Goal: Task Accomplishment & Management: Manage account settings

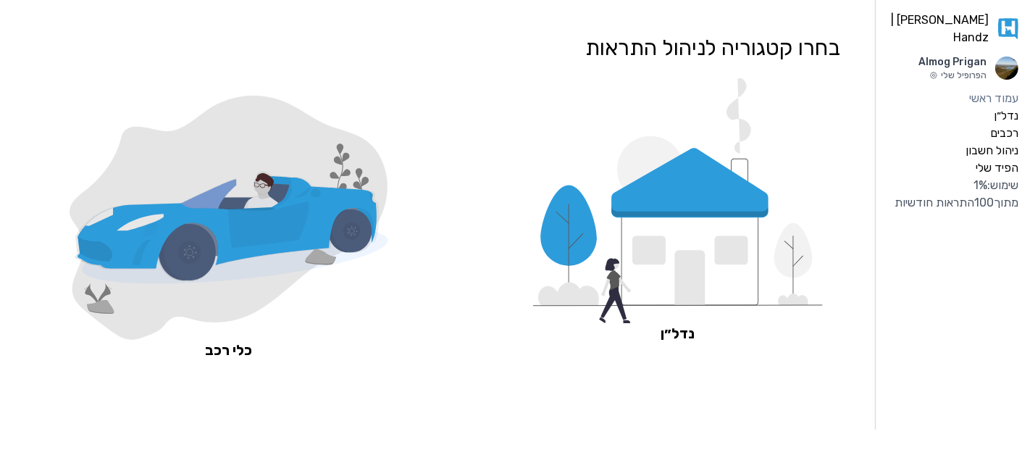
click at [1001, 195] on div "שימוש: 1 % מתוך 100 התראות חודשיות" at bounding box center [953, 194] width 131 height 35
click at [1003, 177] on div "שימוש: 1 % מתוך 100 התראות חודשיות" at bounding box center [953, 194] width 131 height 35
click at [1001, 159] on label "הפיד שלי" at bounding box center [997, 167] width 43 height 17
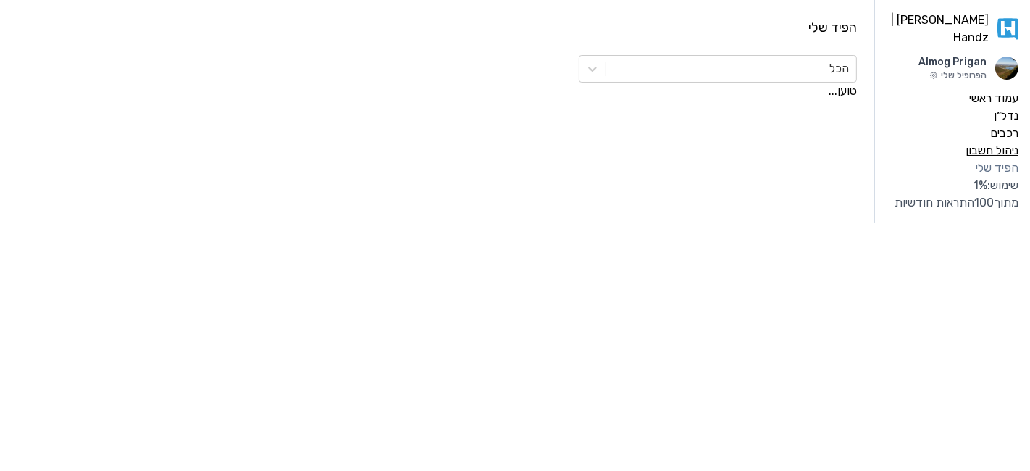
click at [1000, 142] on label "ניהול חשבון" at bounding box center [992, 150] width 53 height 17
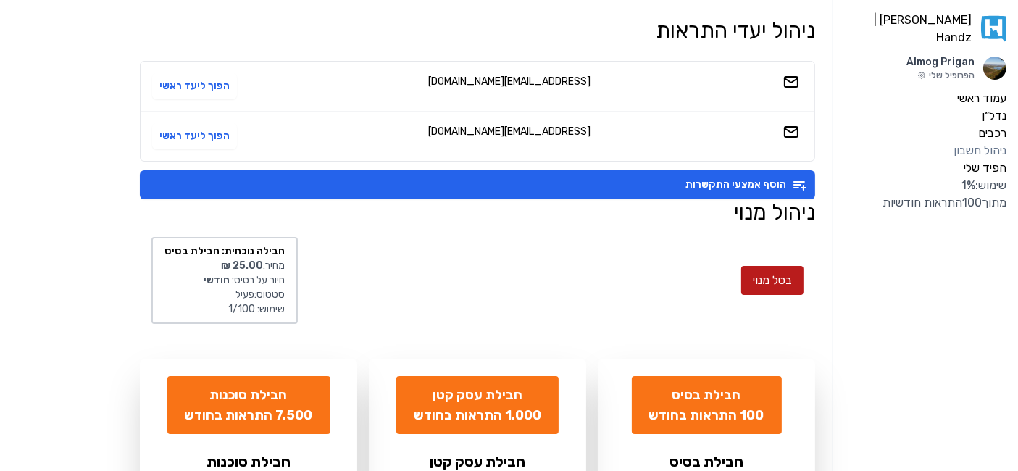
click at [786, 276] on button "בטל מנוי" at bounding box center [772, 280] width 62 height 29
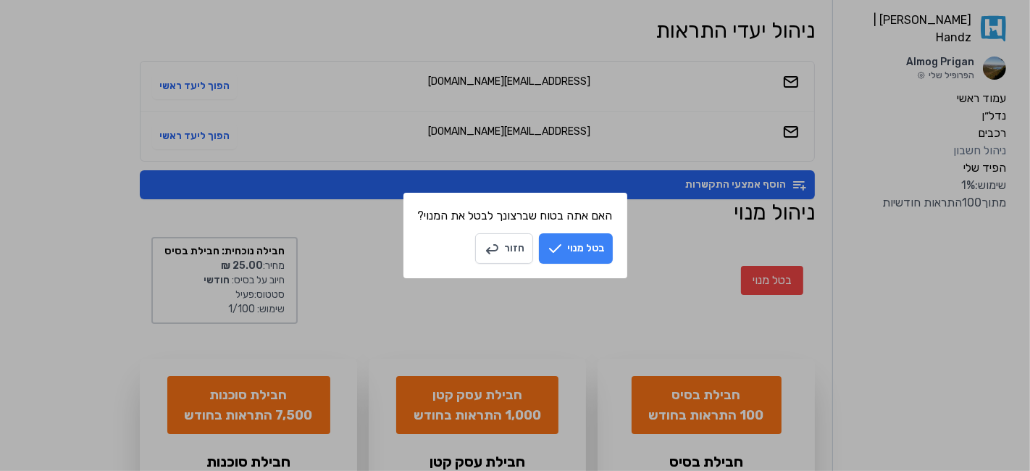
click at [594, 250] on button "בטל מנוי" at bounding box center [576, 248] width 74 height 30
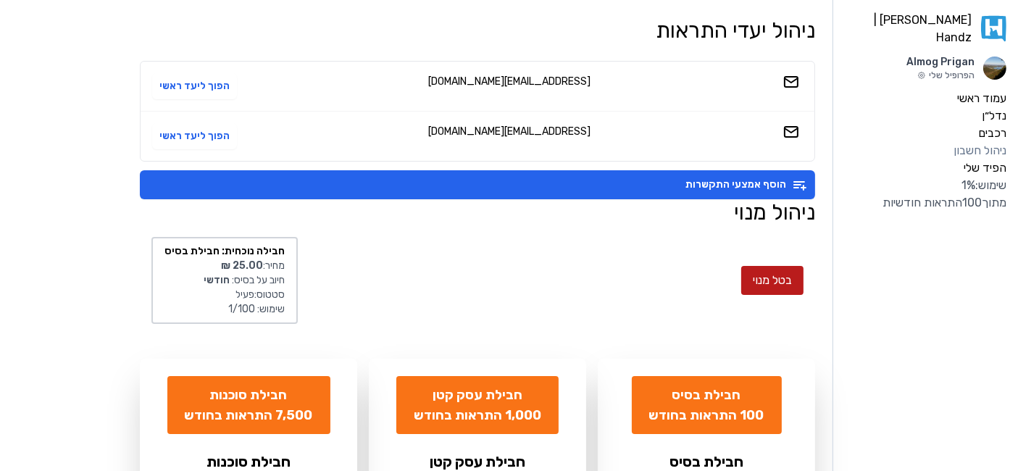
click at [778, 278] on button "בטל מנוי" at bounding box center [772, 280] width 62 height 29
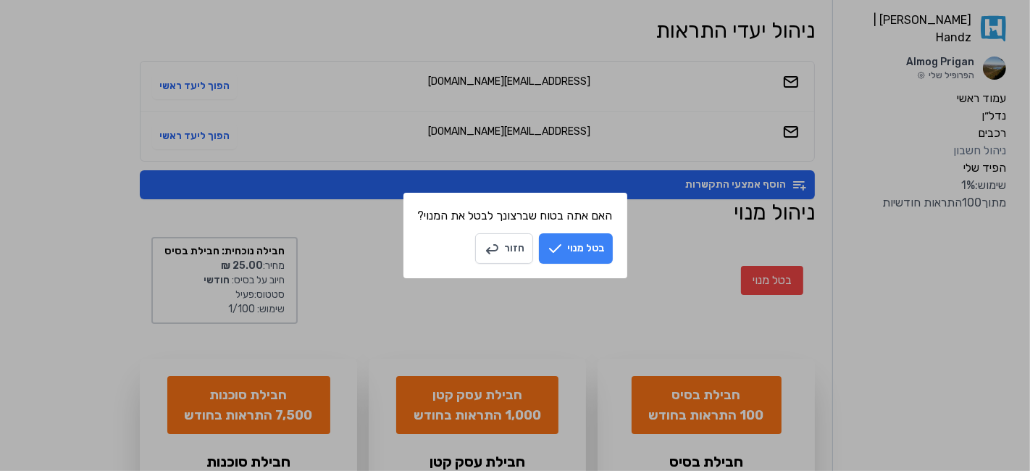
click at [580, 251] on button "בטל מנוי" at bounding box center [576, 248] width 74 height 30
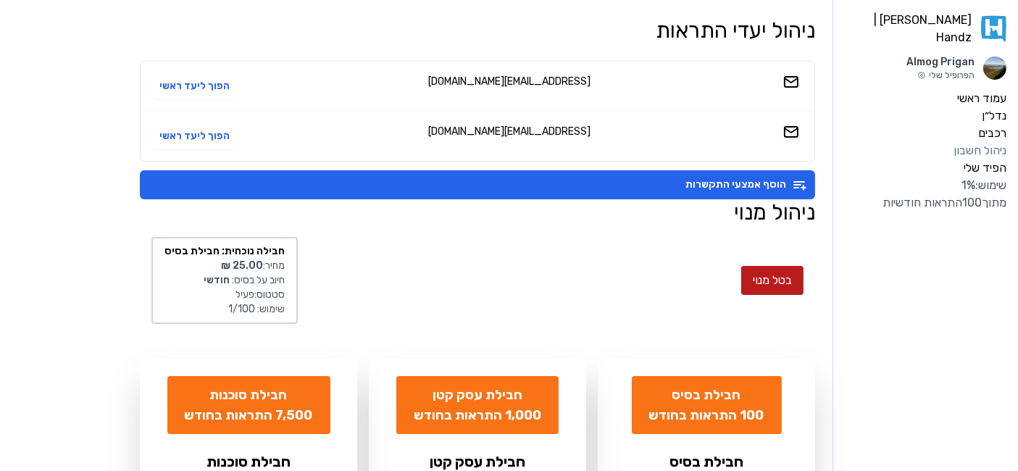
click at [774, 277] on button "בטל מנוי" at bounding box center [772, 280] width 62 height 29
click at [734, 275] on div "בטל מנוי חבילה נוכחית: חבילת בסיס מחיר: ‏25.00 ‏₪ חיוב על בסיס: חודשי סטטוס: פע…" at bounding box center [477, 280] width 675 height 110
click at [762, 285] on button "בטל מנוי" at bounding box center [772, 280] width 62 height 29
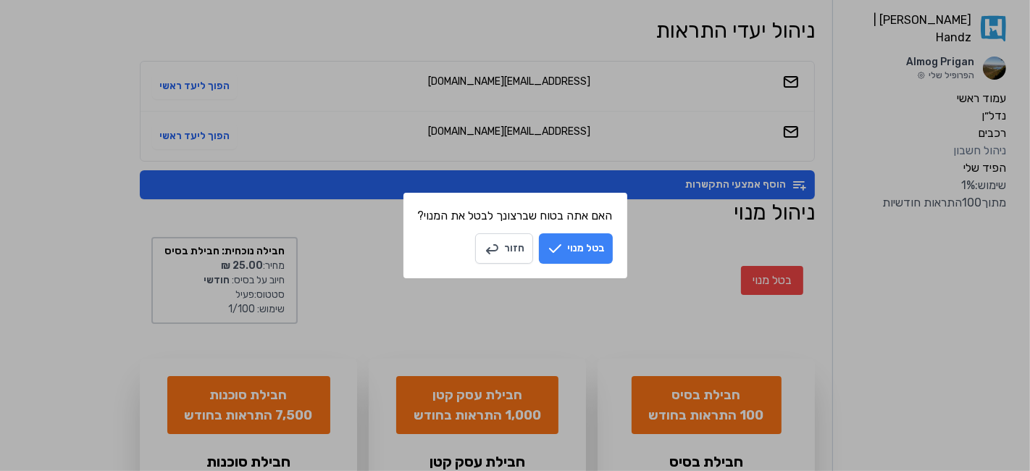
click at [573, 251] on button "בטל מנוי" at bounding box center [576, 248] width 74 height 30
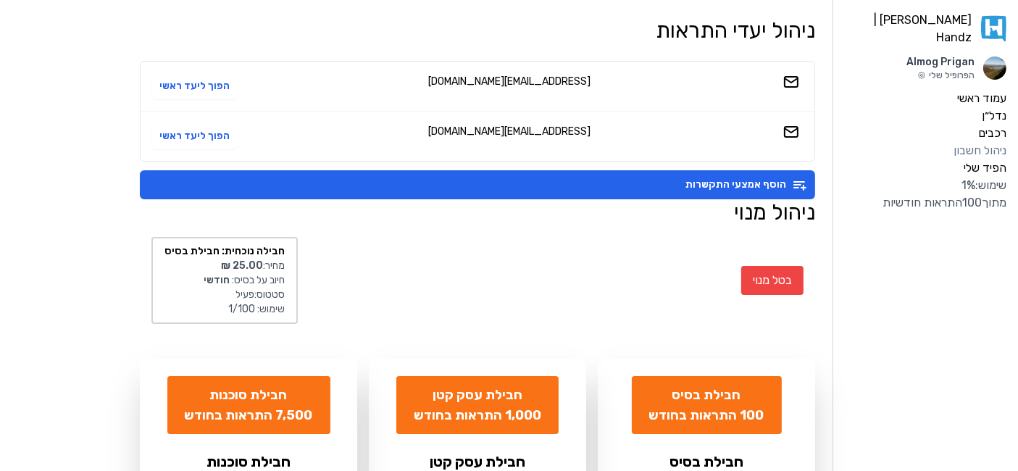
click at [582, 243] on div "בטל מנוי חבילה נוכחית: חבילת בסיס מחיר: ‏25.00 ‏₪ חיוב על בסיס: חודשי סטטוס: פע…" at bounding box center [477, 280] width 675 height 110
click at [991, 18] on icon at bounding box center [993, 29] width 25 height 26
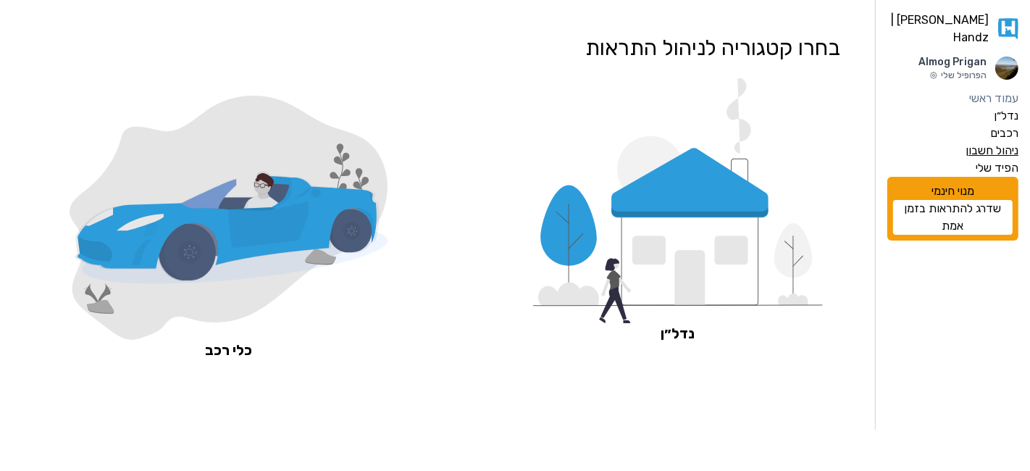
click at [1006, 142] on label "ניהול חשבון" at bounding box center [992, 150] width 53 height 17
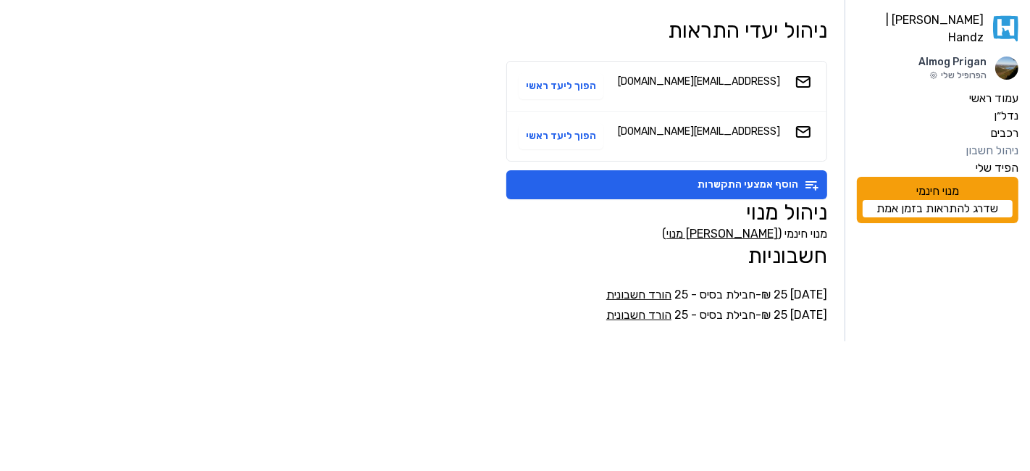
click at [775, 254] on h2 "חשבוניות" at bounding box center [666, 256] width 321 height 26
click at [761, 257] on h2 "חשבוניות" at bounding box center [666, 256] width 321 height 26
drag, startPoint x: 740, startPoint y: 255, endPoint x: 829, endPoint y: 255, distance: 89.1
click at [829, 255] on div "האנדז | Handz Almog Prigan הפרופיל שלי עמוד ראשי נדל״ן רכבים ניהול חשבון הפיד ש…" at bounding box center [515, 170] width 1030 height 341
click at [785, 207] on h1 "ניהול מנוי" at bounding box center [666, 212] width 321 height 26
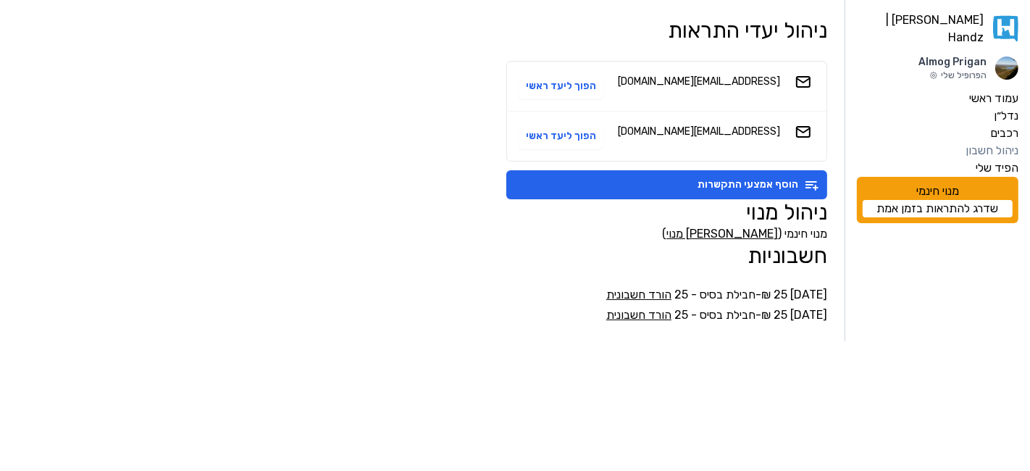
click at [641, 293] on link "הורד חשבונית" at bounding box center [638, 295] width 65 height 14
click at [639, 317] on link "הורד חשבונית" at bounding box center [638, 315] width 65 height 14
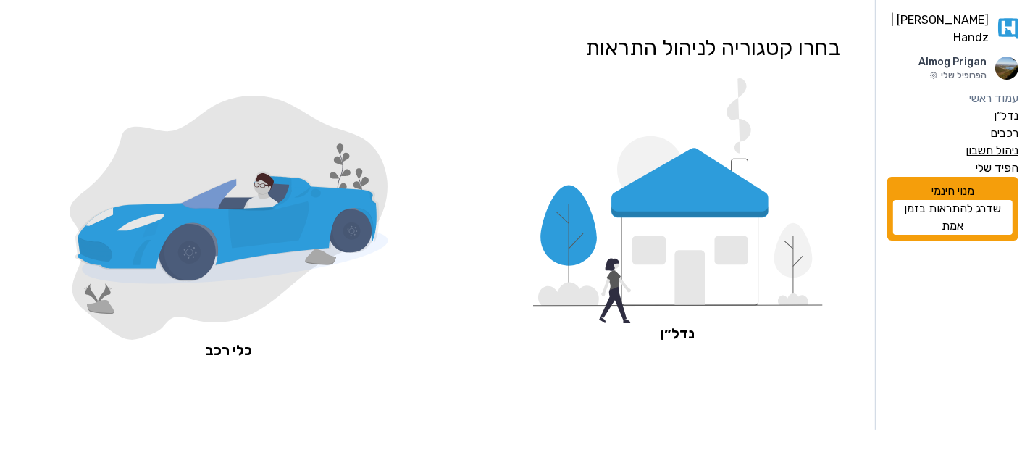
click at [995, 142] on label "ניהול חשבון" at bounding box center [992, 150] width 53 height 17
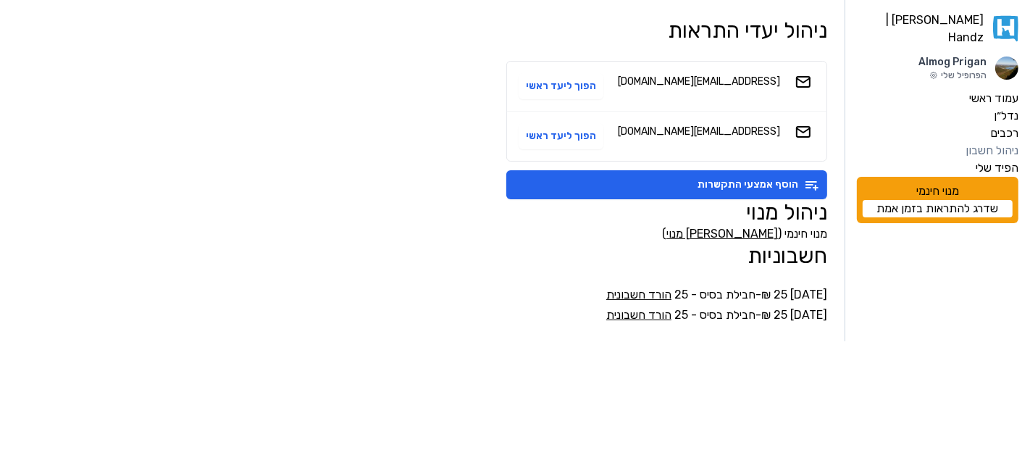
click at [639, 311] on link "הורד חשבונית" at bounding box center [638, 315] width 65 height 14
click at [634, 299] on link "הורד חשבונית" at bounding box center [638, 295] width 65 height 14
